Goal: Check status

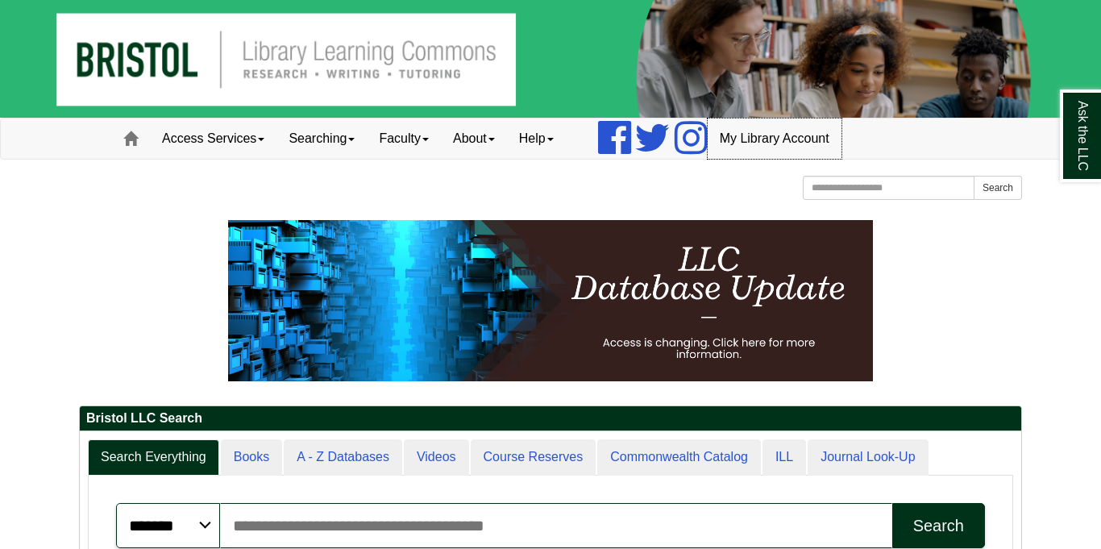
click at [773, 152] on link "My Library Account" at bounding box center [775, 138] width 134 height 40
click at [767, 151] on link "My Library Account" at bounding box center [775, 138] width 134 height 40
click at [806, 153] on link "My Library Account" at bounding box center [775, 138] width 134 height 40
click at [824, 126] on link "My Library Account" at bounding box center [775, 138] width 134 height 40
